Goal: Find specific page/section: Find specific page/section

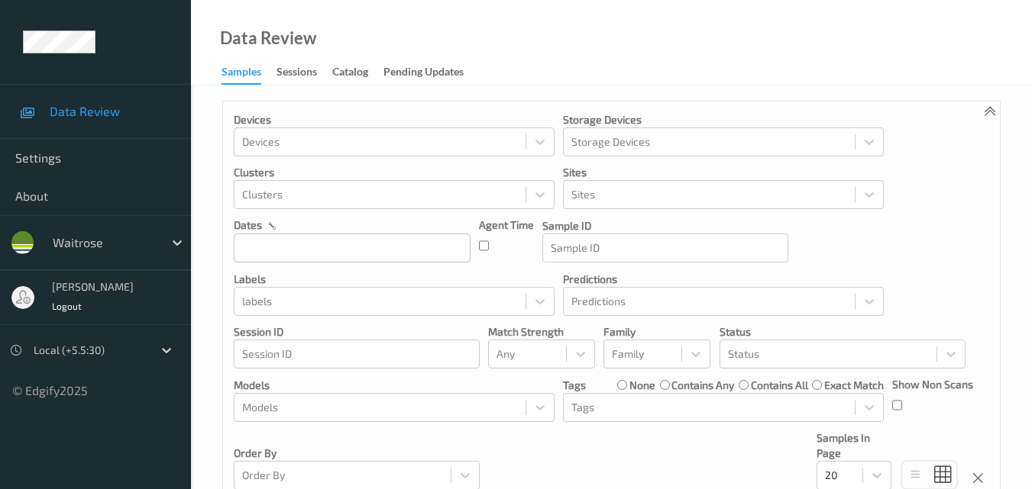
click at [109, 351] on div at bounding box center [89, 350] width 111 height 18
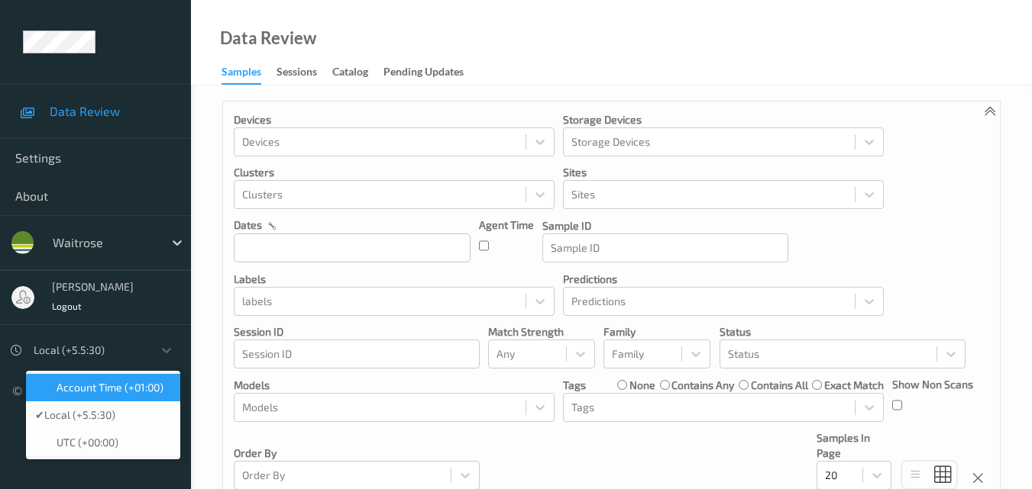
click at [131, 387] on span "Account Time (+01:00)" at bounding box center [110, 387] width 107 height 15
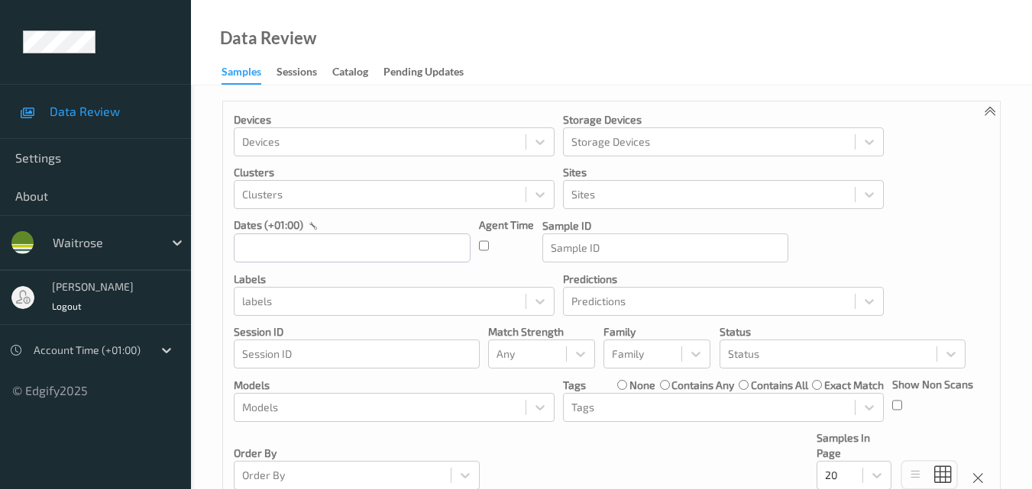
click at [296, 62] on link "Sessions" at bounding box center [304, 72] width 56 height 21
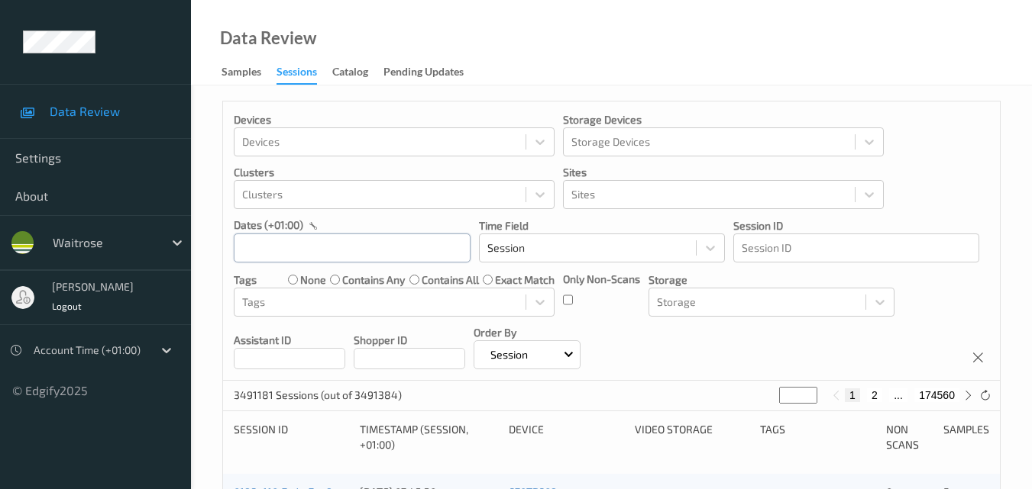
click at [333, 247] on input "text" at bounding box center [352, 248] width 237 height 29
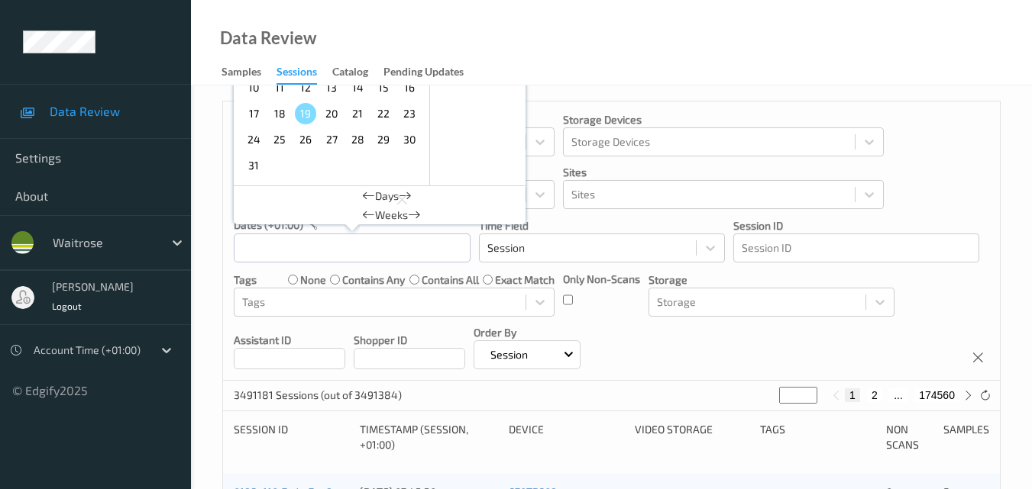
click at [385, 88] on span "15" at bounding box center [383, 87] width 21 height 21
click at [951, 140] on div "Devices Devices Storage Devices Storage Devices Clusters Clusters Sites Sites d…" at bounding box center [611, 241] width 777 height 279
click at [440, 248] on input "[DATE] 00:00 -> [DATE] 23:59" at bounding box center [352, 248] width 237 height 29
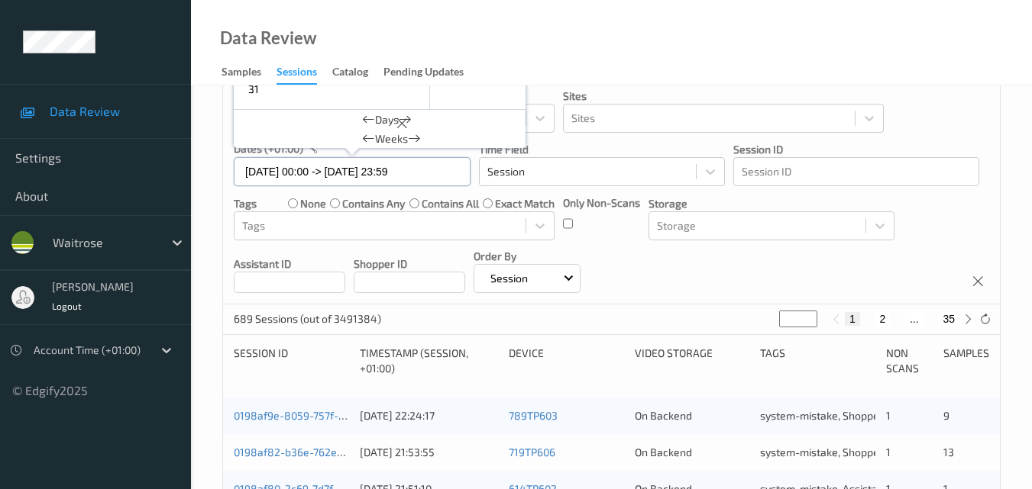
scroll to position [153, 0]
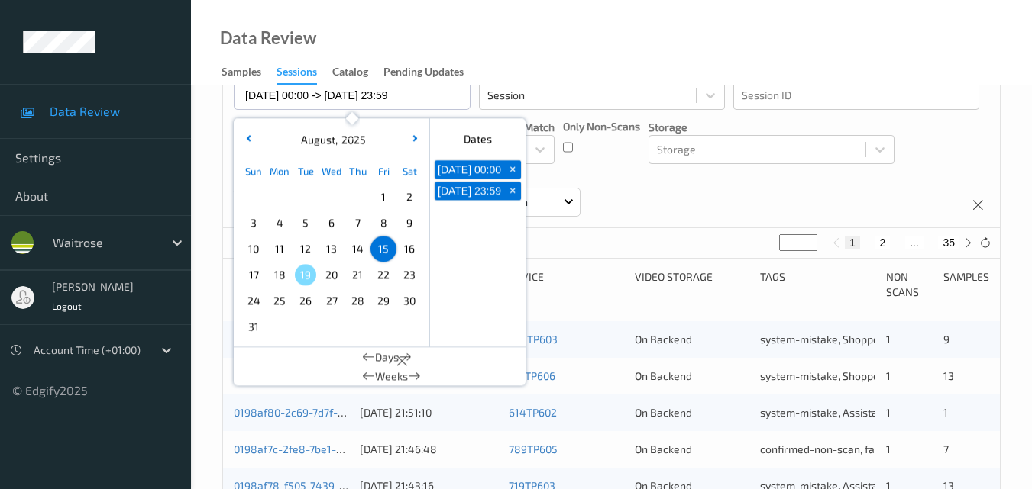
click at [515, 171] on span "+" at bounding box center [513, 170] width 16 height 16
type input "[DATE] 00:00"
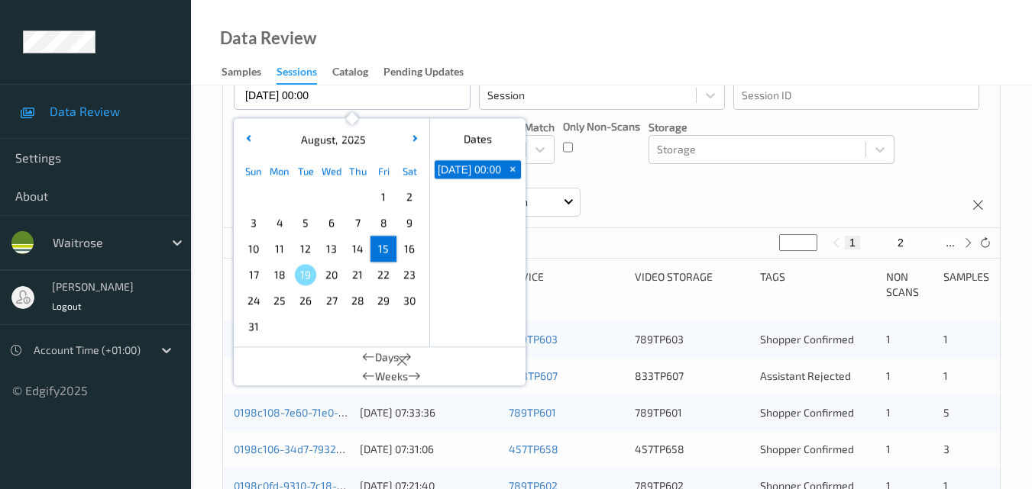
click at [514, 172] on span "+" at bounding box center [513, 170] width 16 height 16
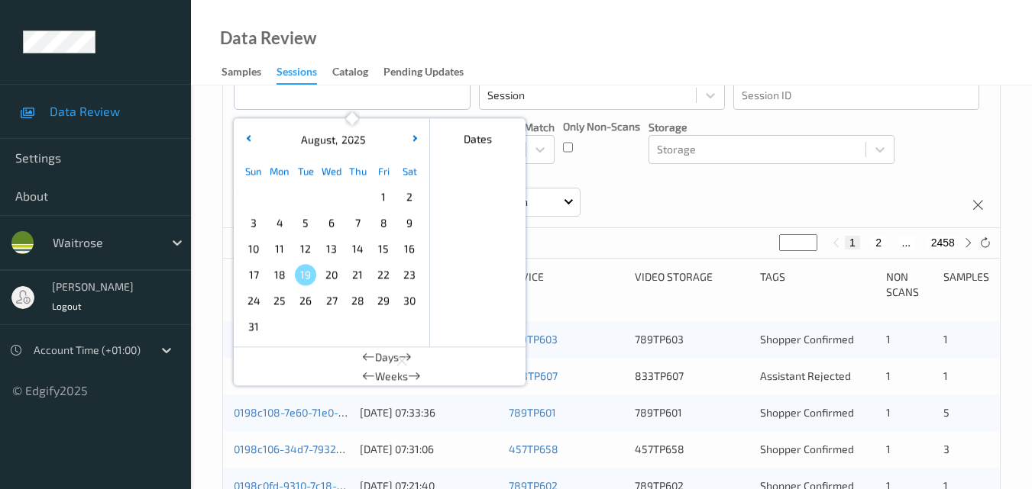
click at [689, 186] on div "Devices Devices Storage Devices Storage Devices Clusters Clusters Sites Sites d…" at bounding box center [611, 88] width 777 height 279
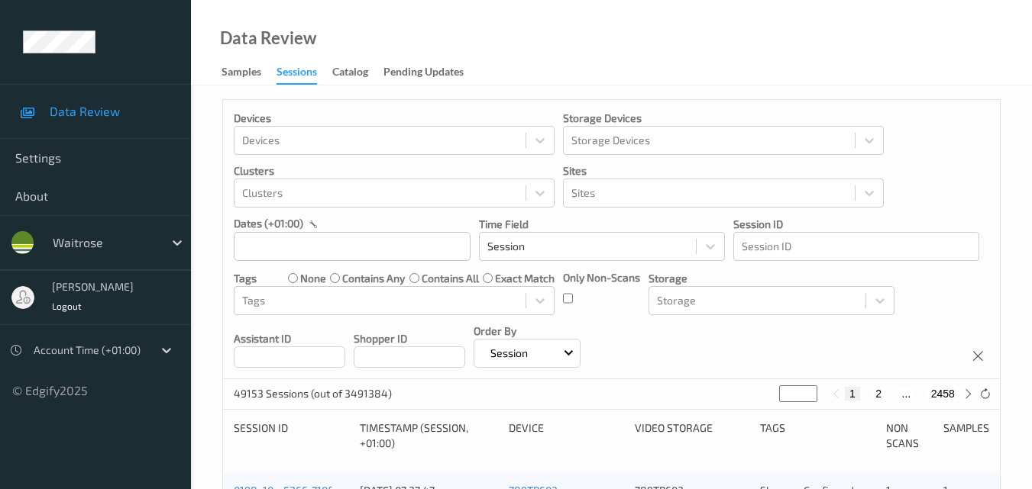
scroll to position [0, 0]
